Goal: Information Seeking & Learning: Find specific fact

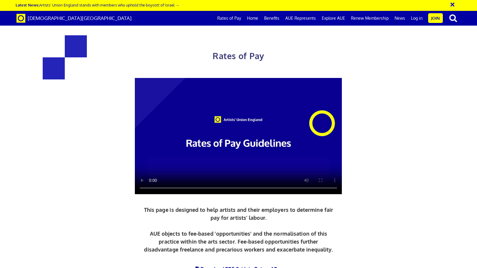
scroll to position [265, 0]
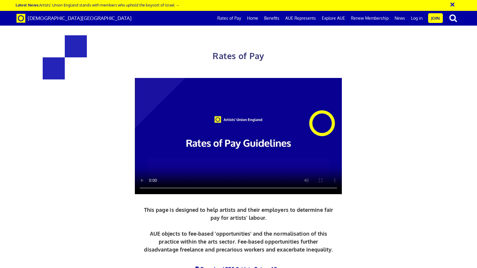
click at [264, 266] on span "to Rates of Pay" at bounding box center [266, 269] width 34 height 6
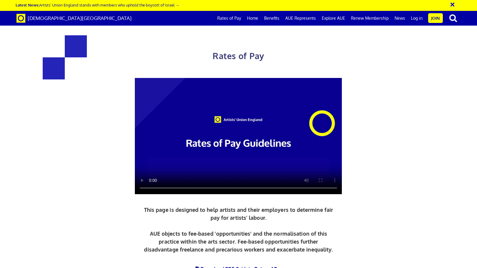
click at [231, 20] on link "Rates of Pay" at bounding box center [229, 18] width 30 height 15
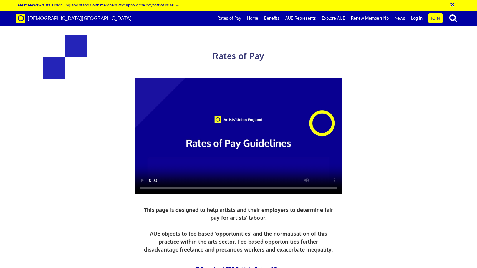
click at [406, 107] on div "Rates of Pay This page is designed to help artists and their employers to deter…" at bounding box center [239, 158] width 486 height 305
